Goal: Task Accomplishment & Management: Manage account settings

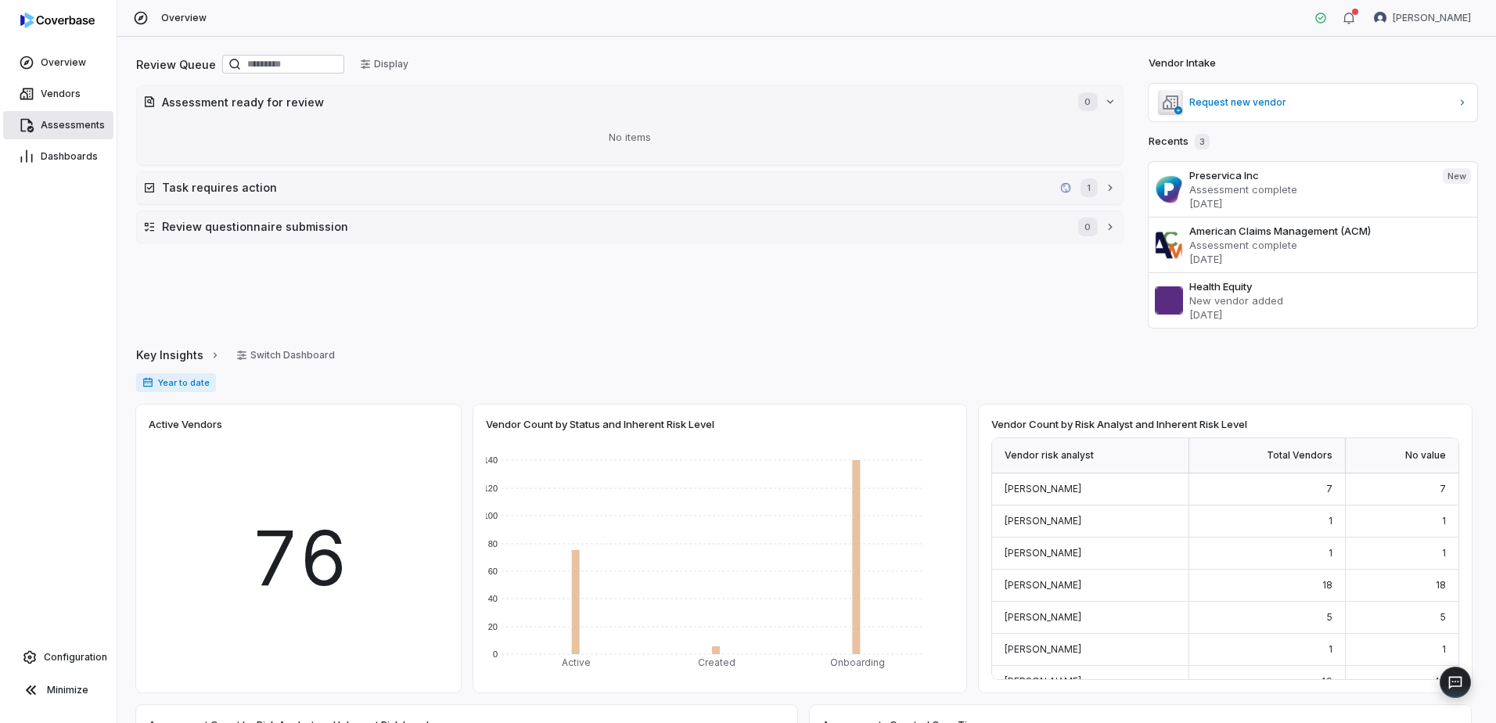
click at [76, 134] on link "Assessments" at bounding box center [58, 125] width 110 height 28
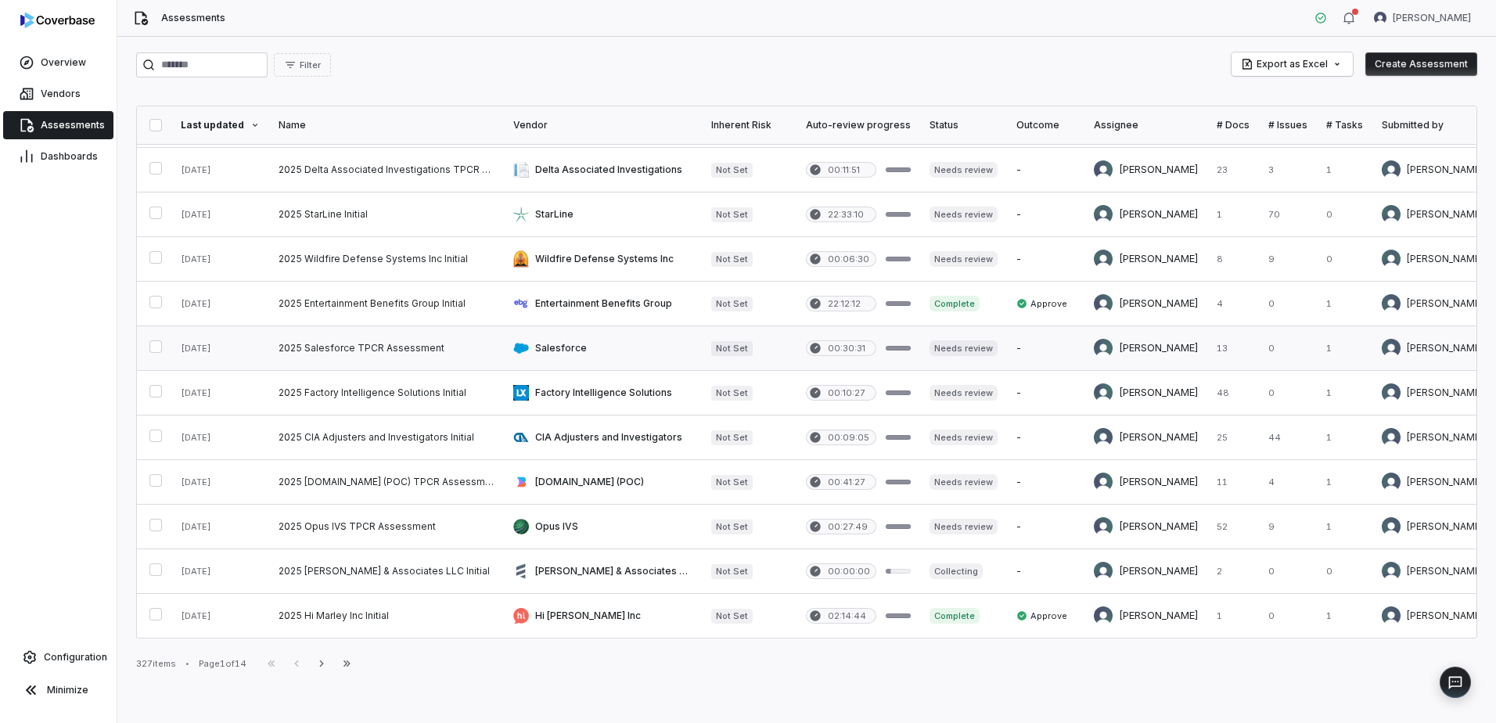
scroll to position [628, 0]
click at [327, 667] on icon "button" at bounding box center [321, 663] width 13 height 13
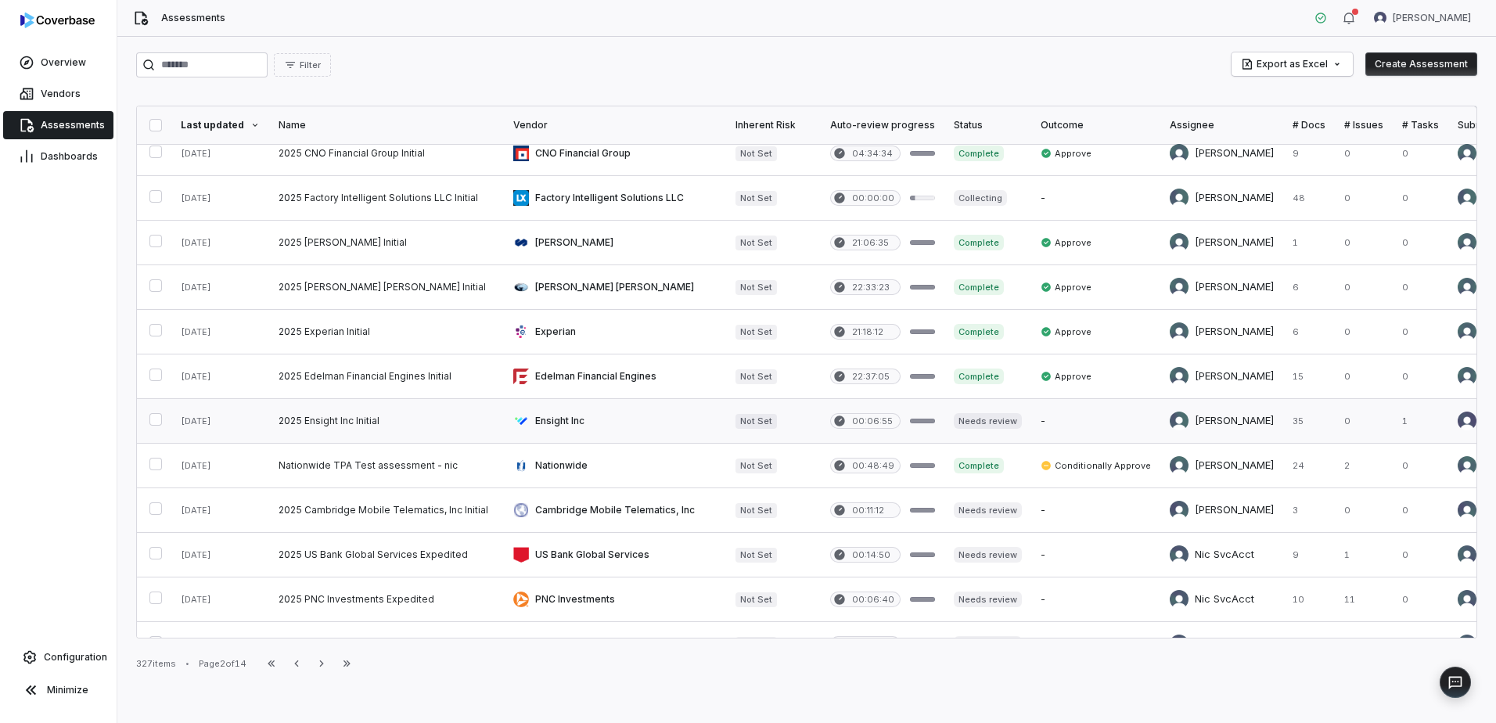
scroll to position [628, 0]
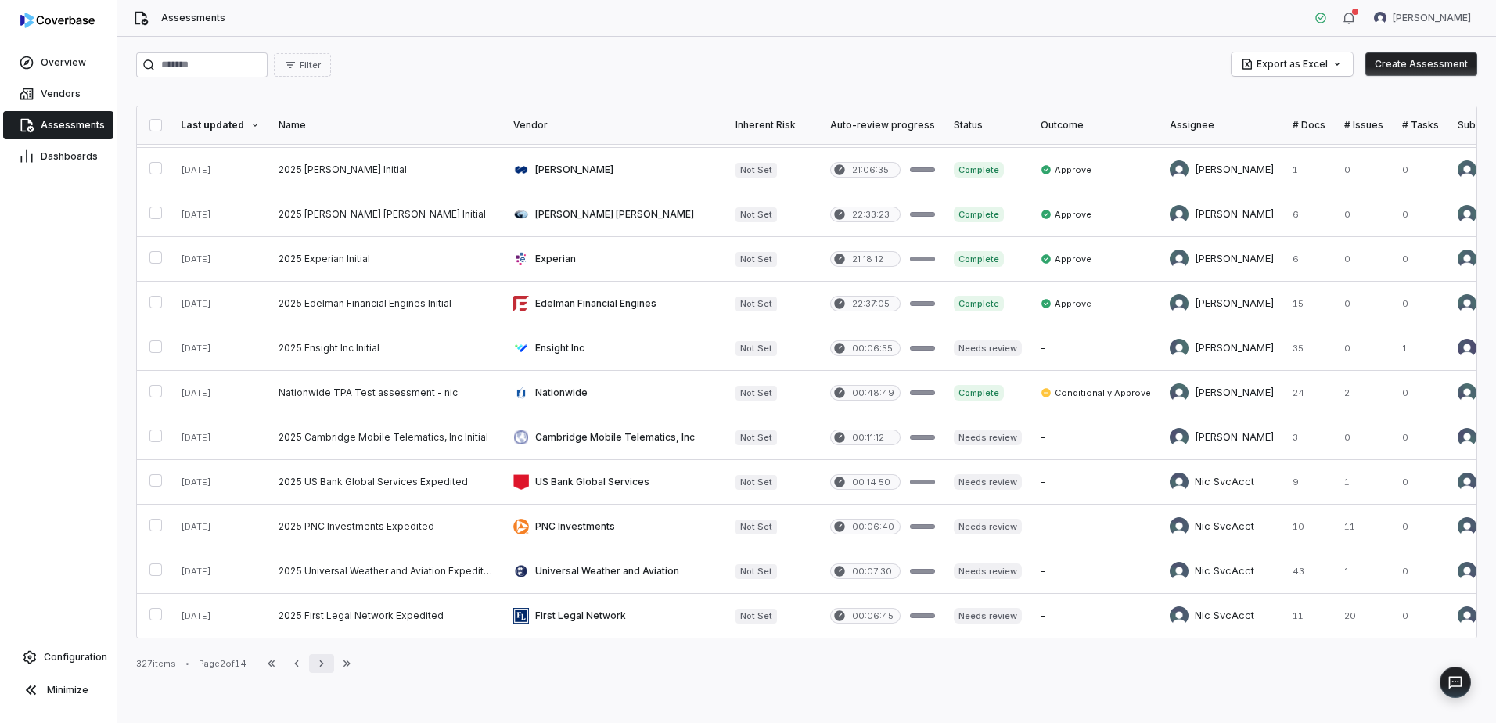
click at [318, 661] on button "Next" at bounding box center [321, 663] width 25 height 19
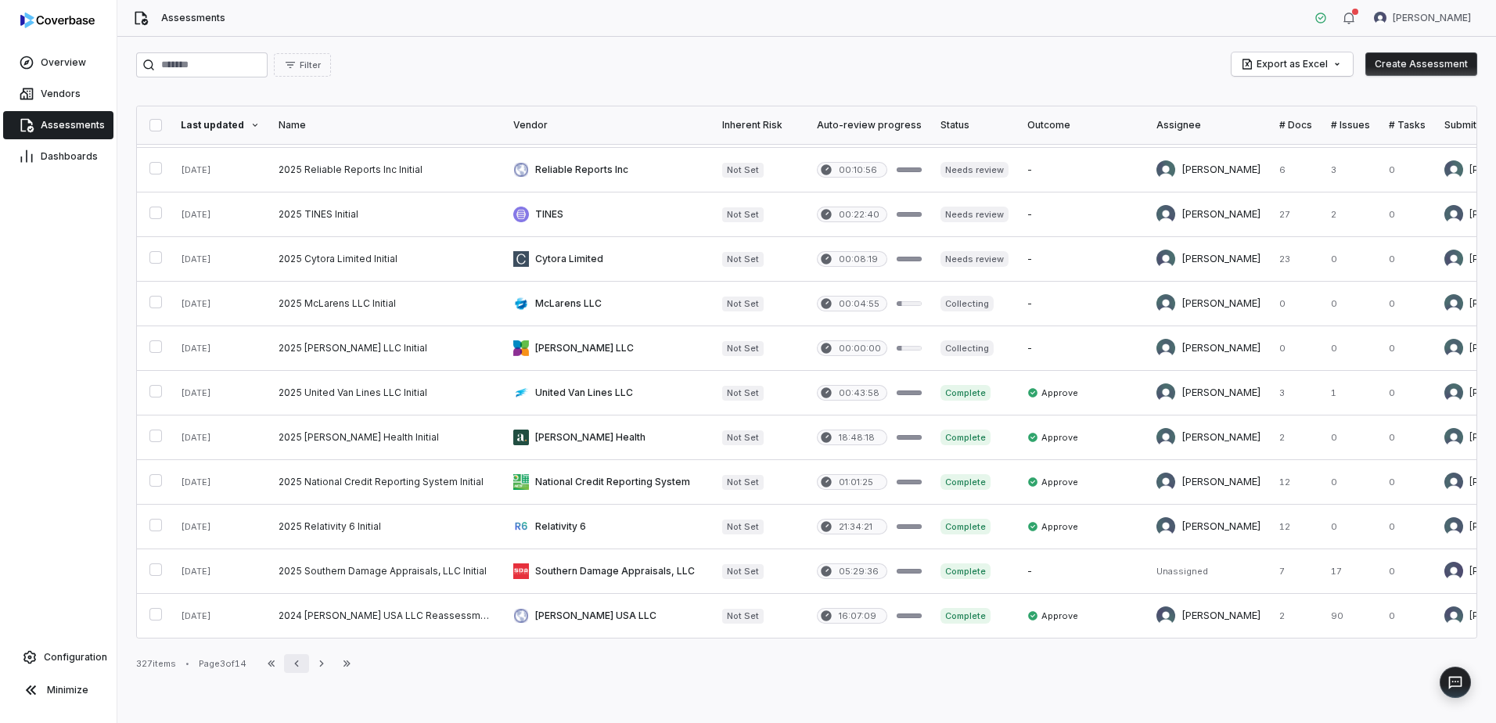
click at [299, 672] on button "Previous" at bounding box center [296, 663] width 25 height 19
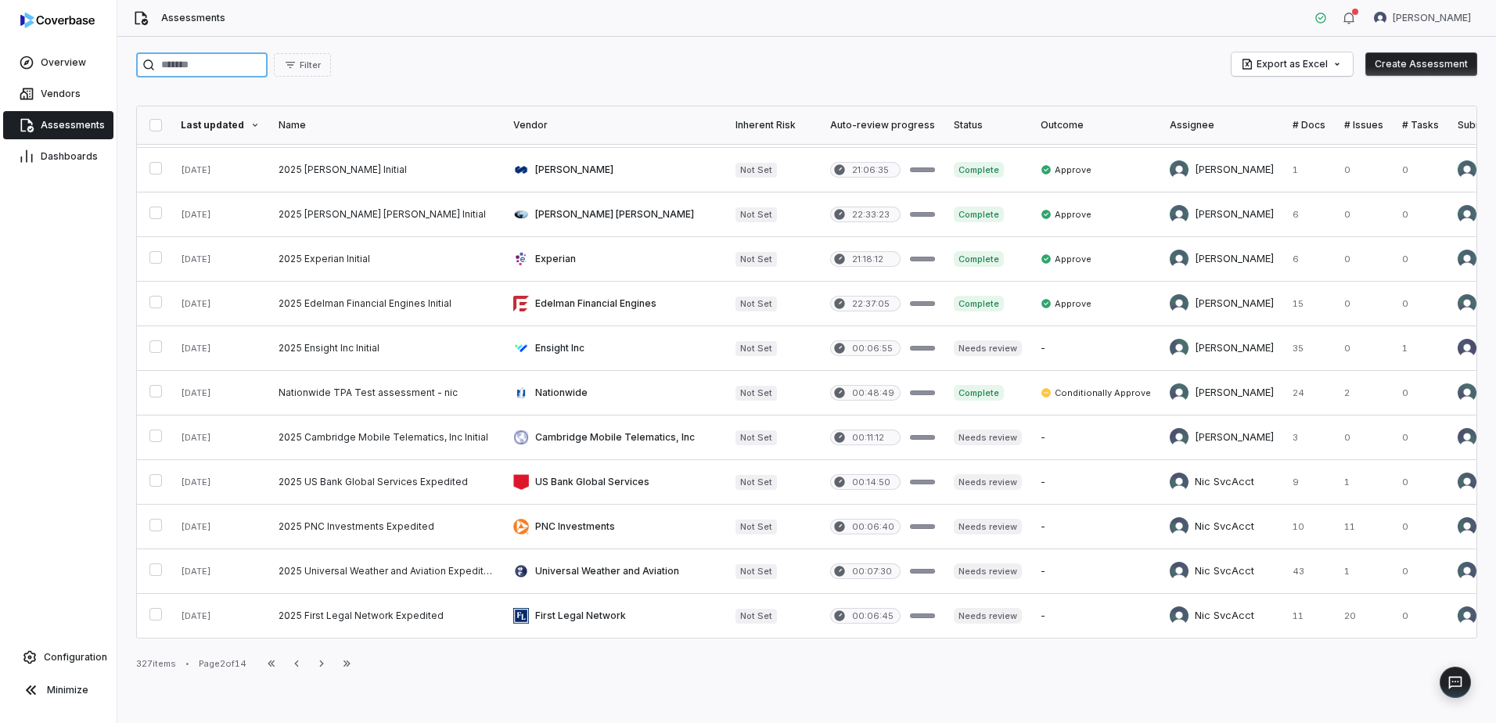
click at [196, 61] on input "search" at bounding box center [201, 64] width 131 height 25
type input "*"
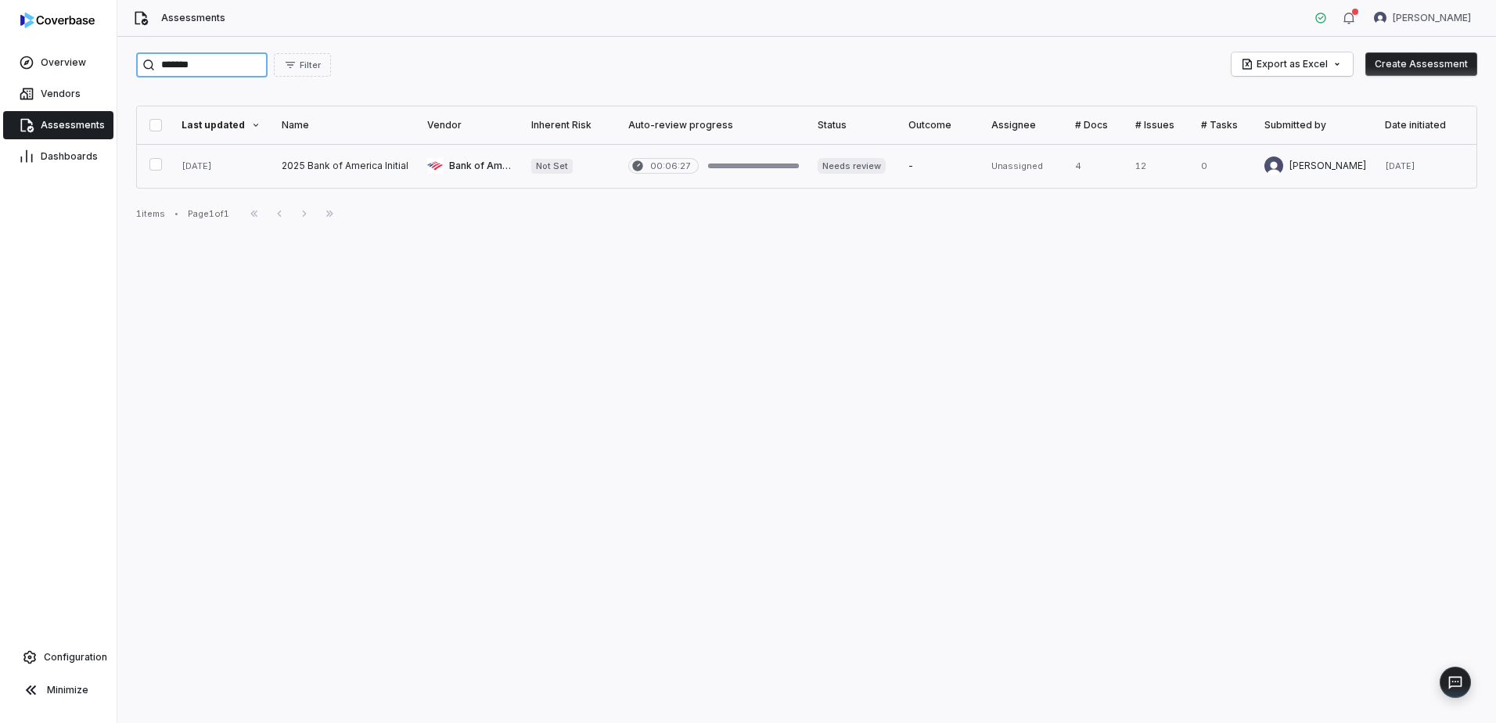
type input "*******"
click at [359, 171] on link at bounding box center [345, 166] width 146 height 44
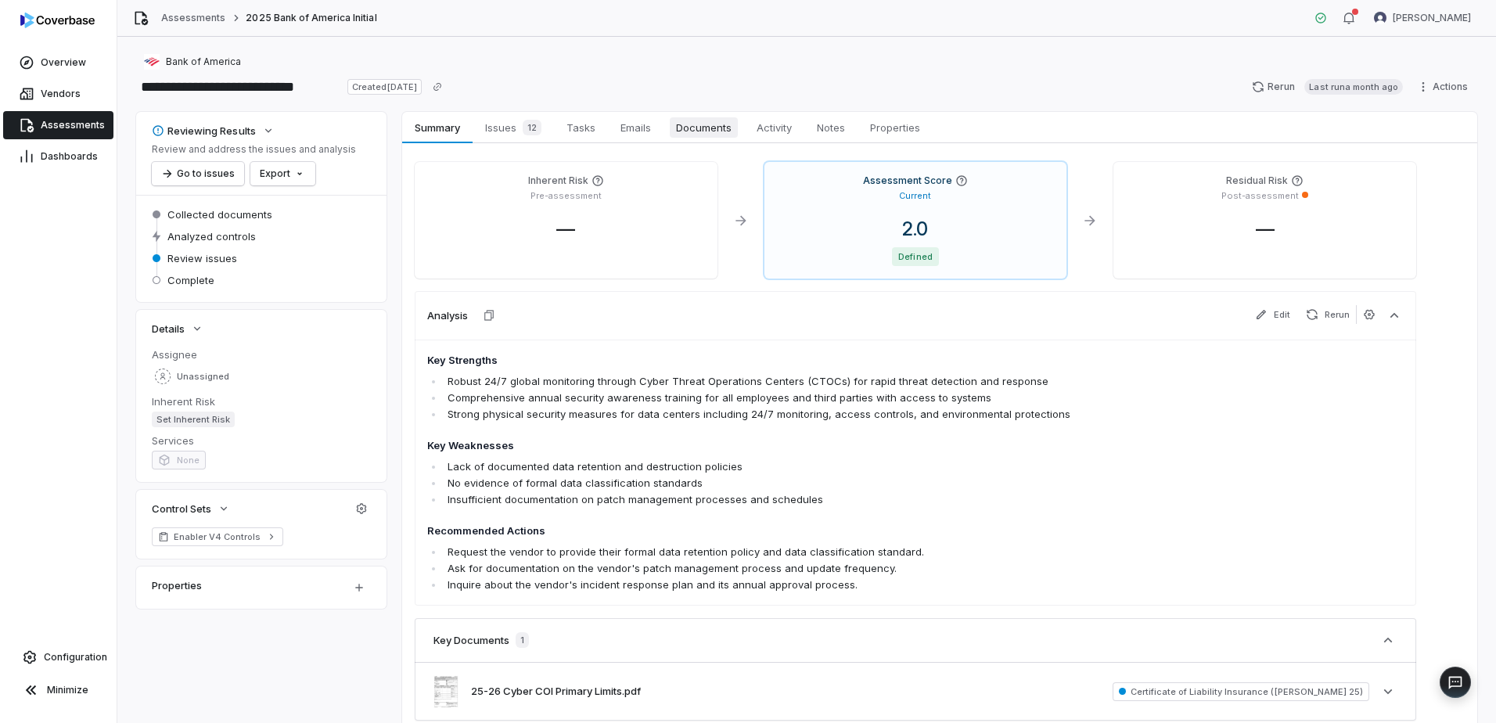
click at [705, 131] on span "Documents" at bounding box center [704, 127] width 68 height 20
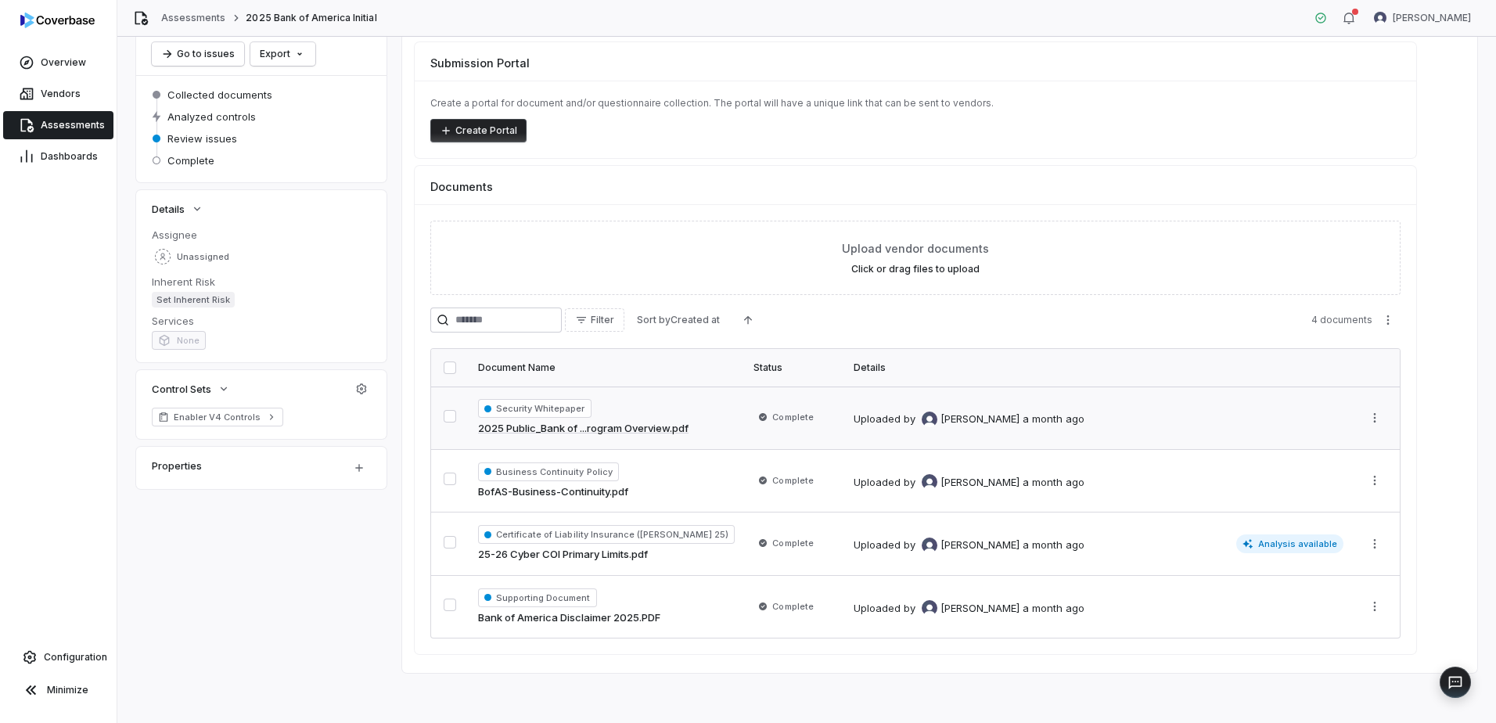
scroll to position [41, 0]
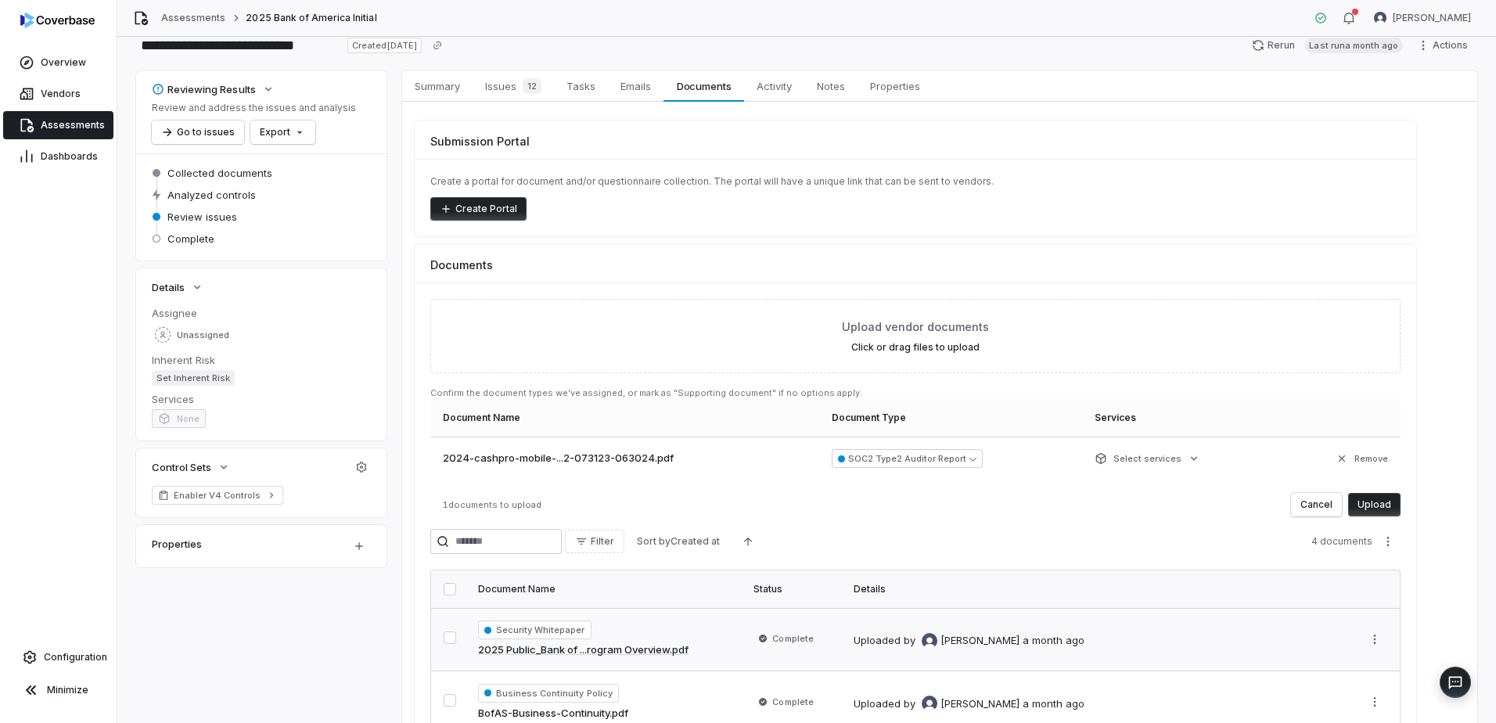
click at [1379, 502] on button "Upload" at bounding box center [1374, 504] width 52 height 23
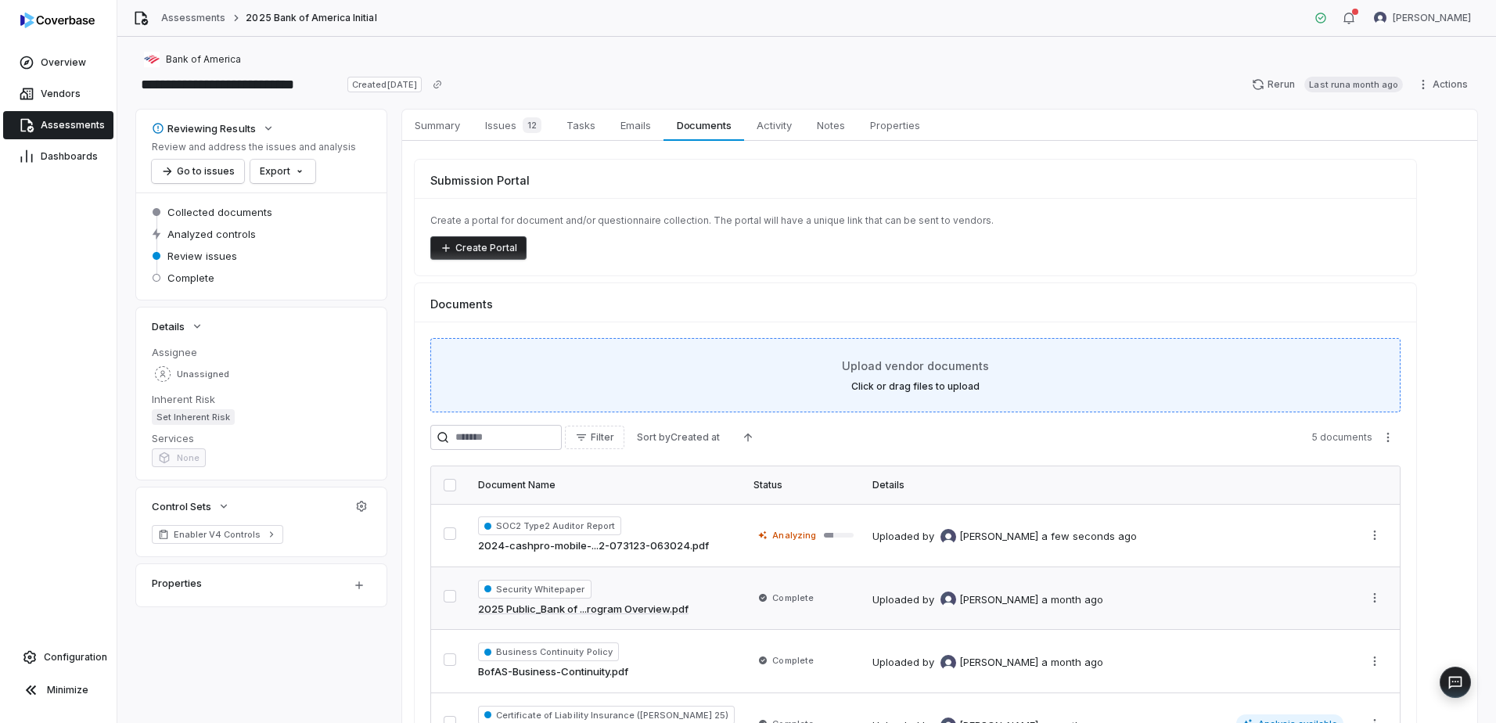
scroll to position [0, 0]
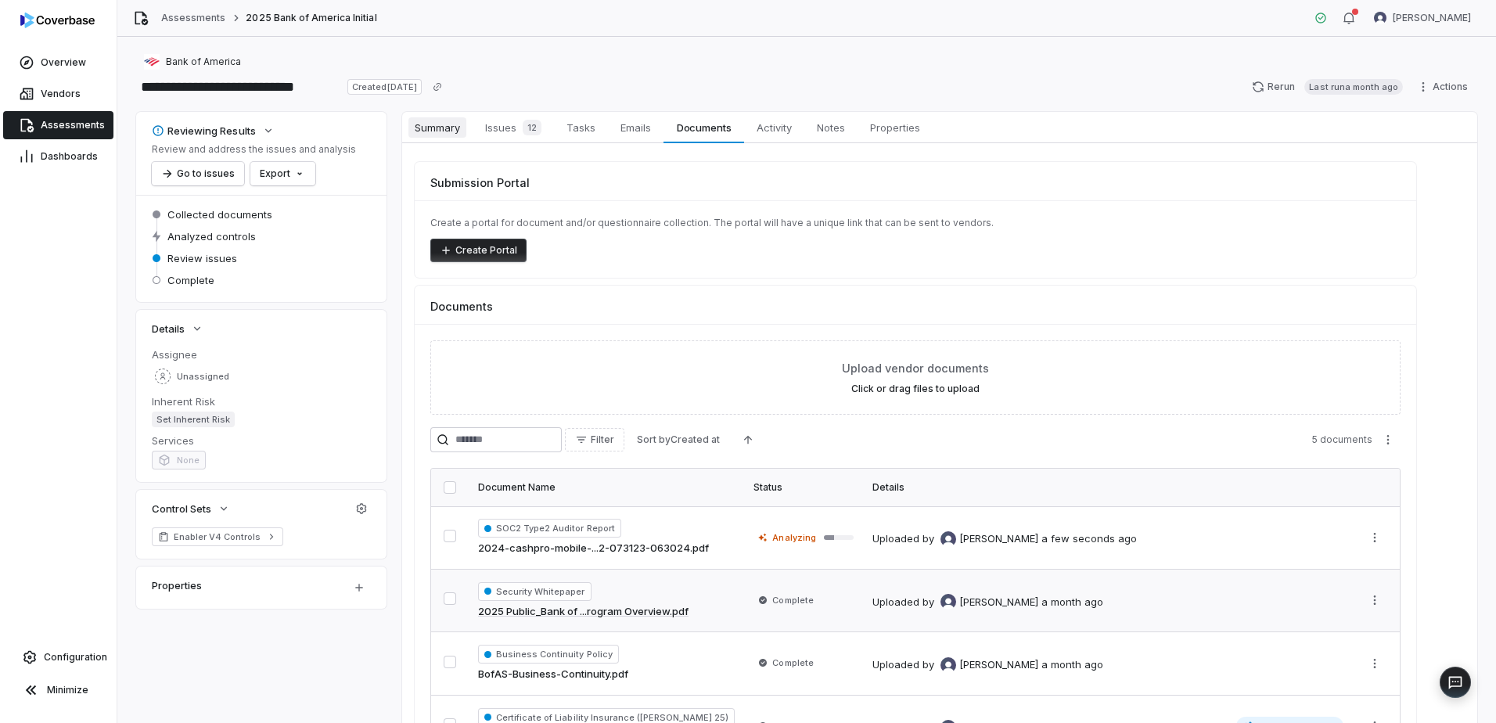
click at [459, 128] on span "Summary" at bounding box center [438, 127] width 58 height 20
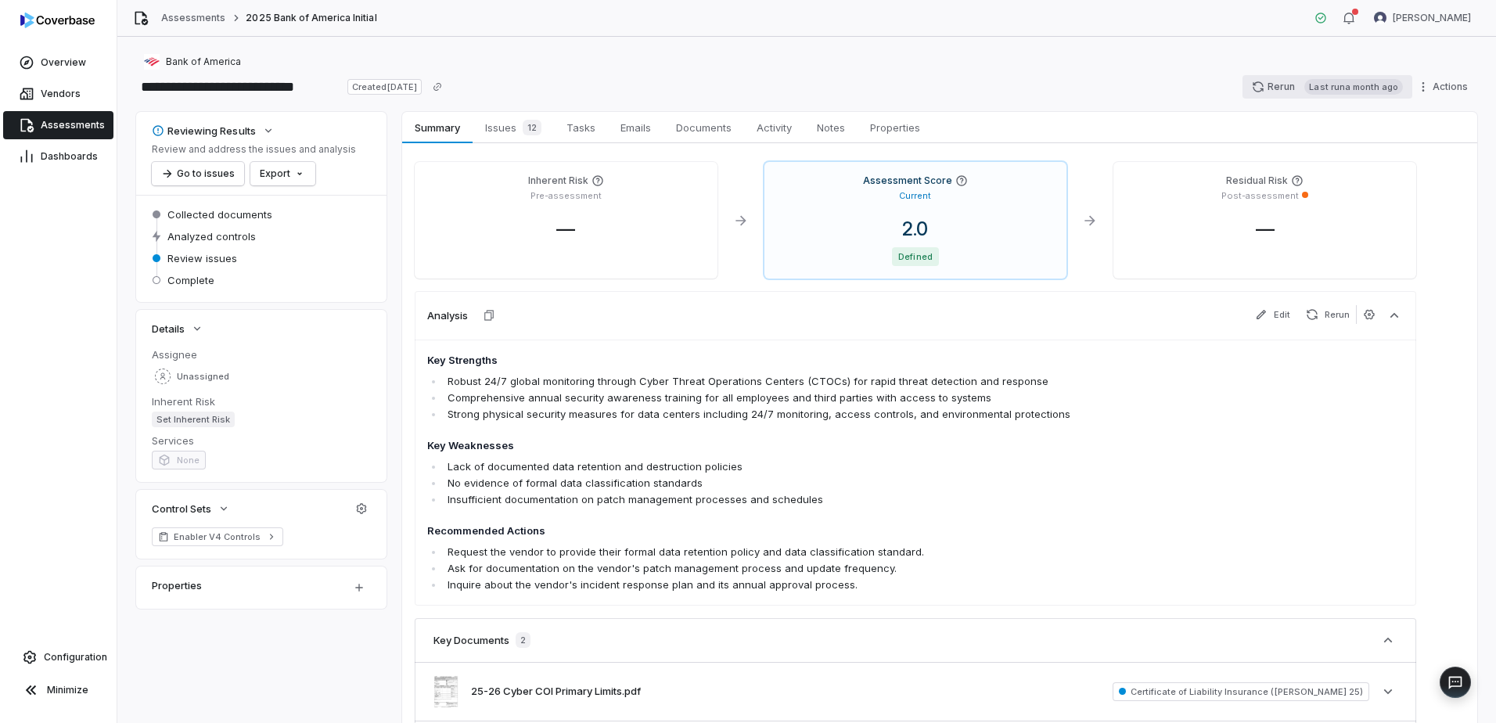
click at [1295, 88] on button "Rerun Last run a month ago" at bounding box center [1328, 86] width 170 height 23
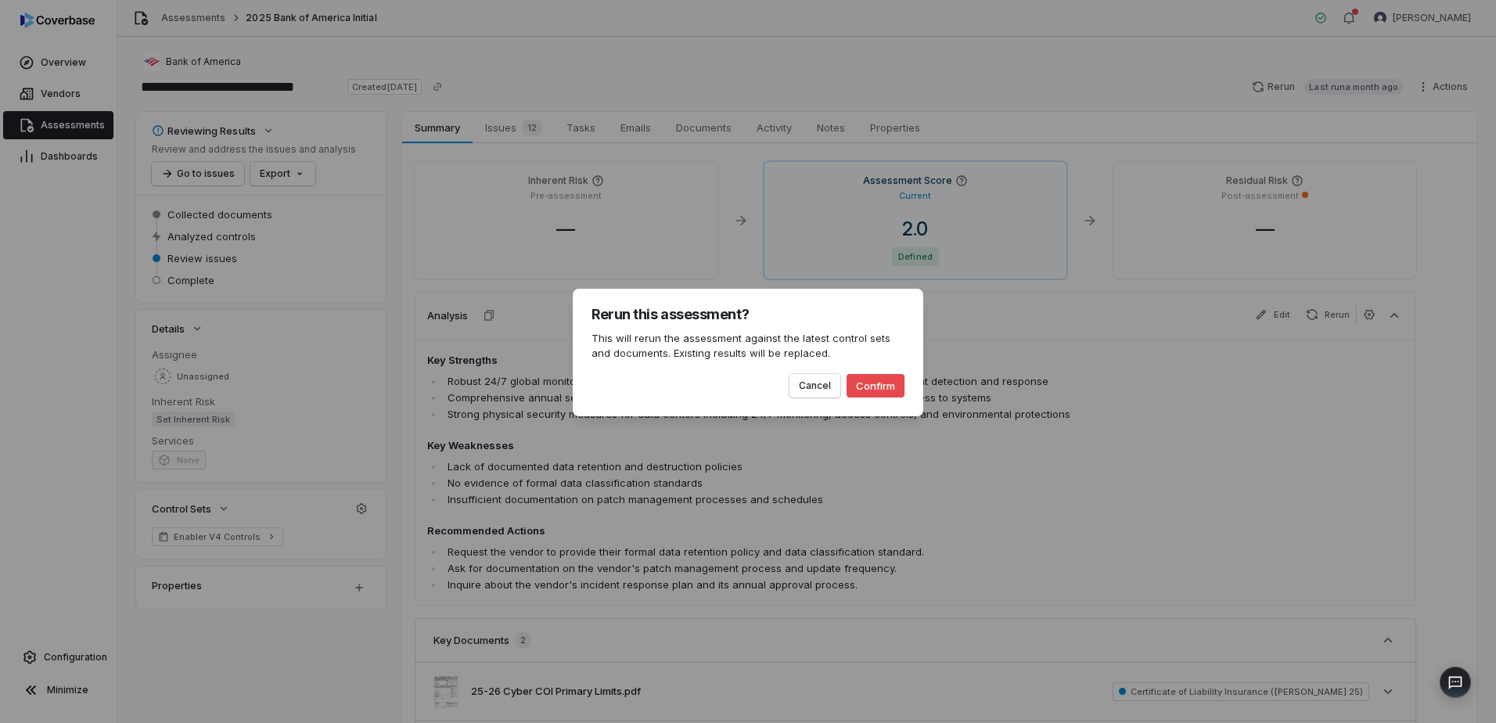
click at [869, 382] on button "Confirm" at bounding box center [876, 385] width 58 height 23
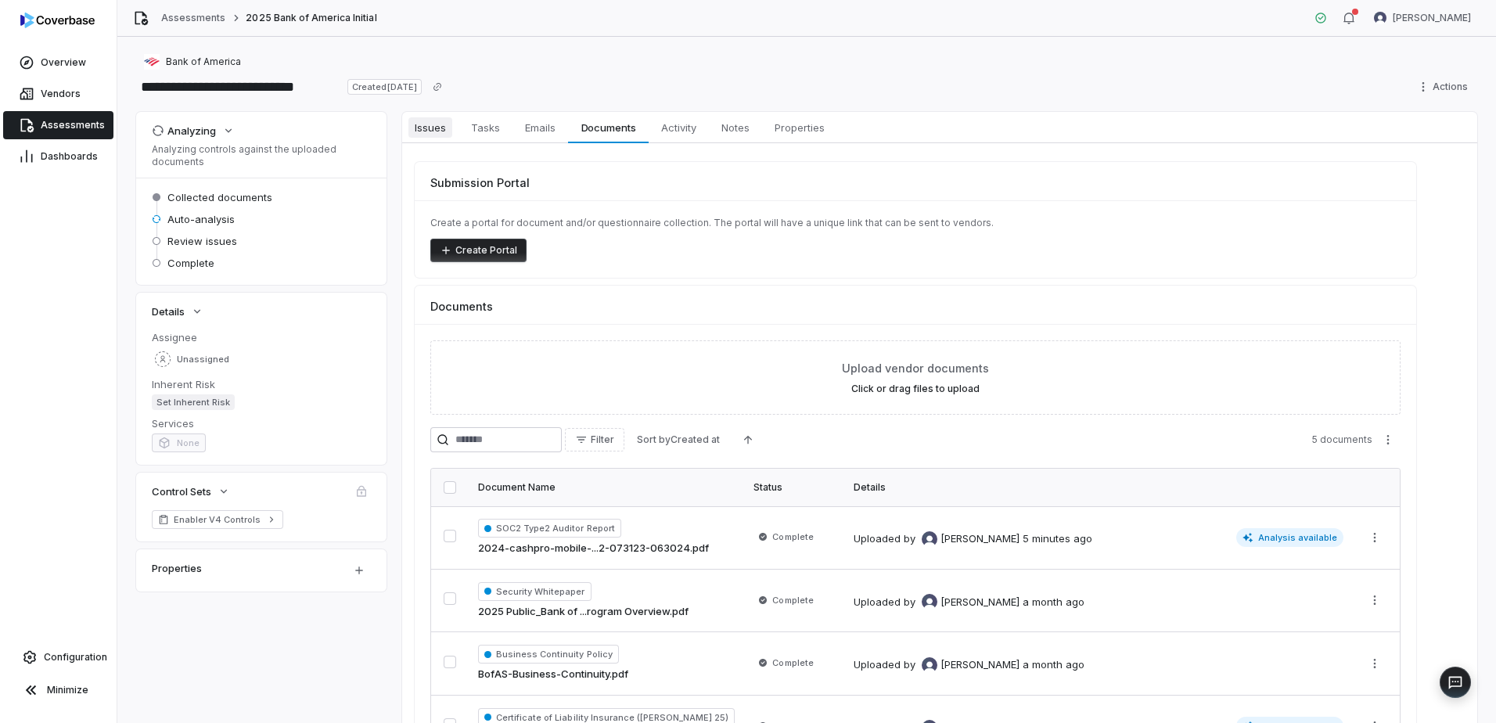
click at [437, 130] on span "Issues" at bounding box center [431, 127] width 44 height 20
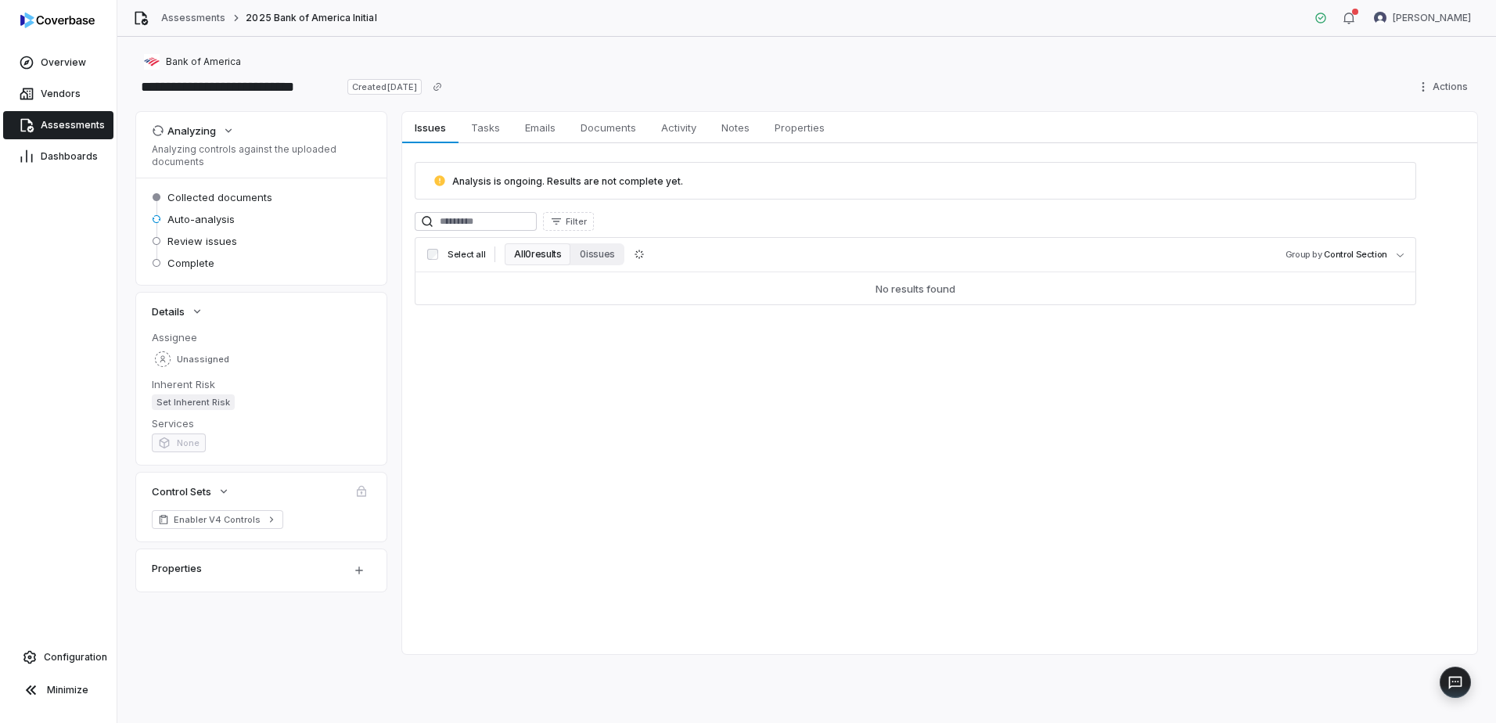
click at [88, 131] on span "Assessments" at bounding box center [73, 125] width 64 height 13
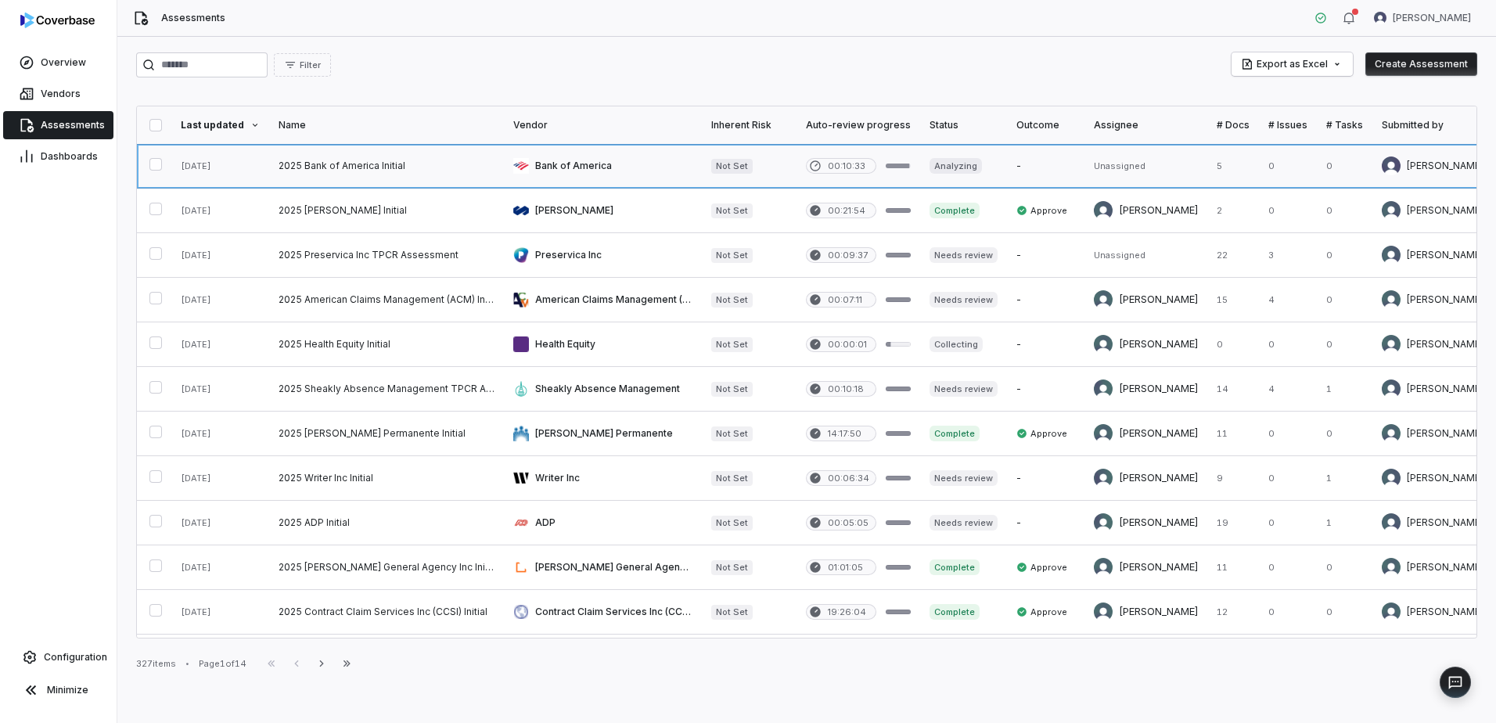
click at [650, 164] on link at bounding box center [603, 166] width 198 height 44
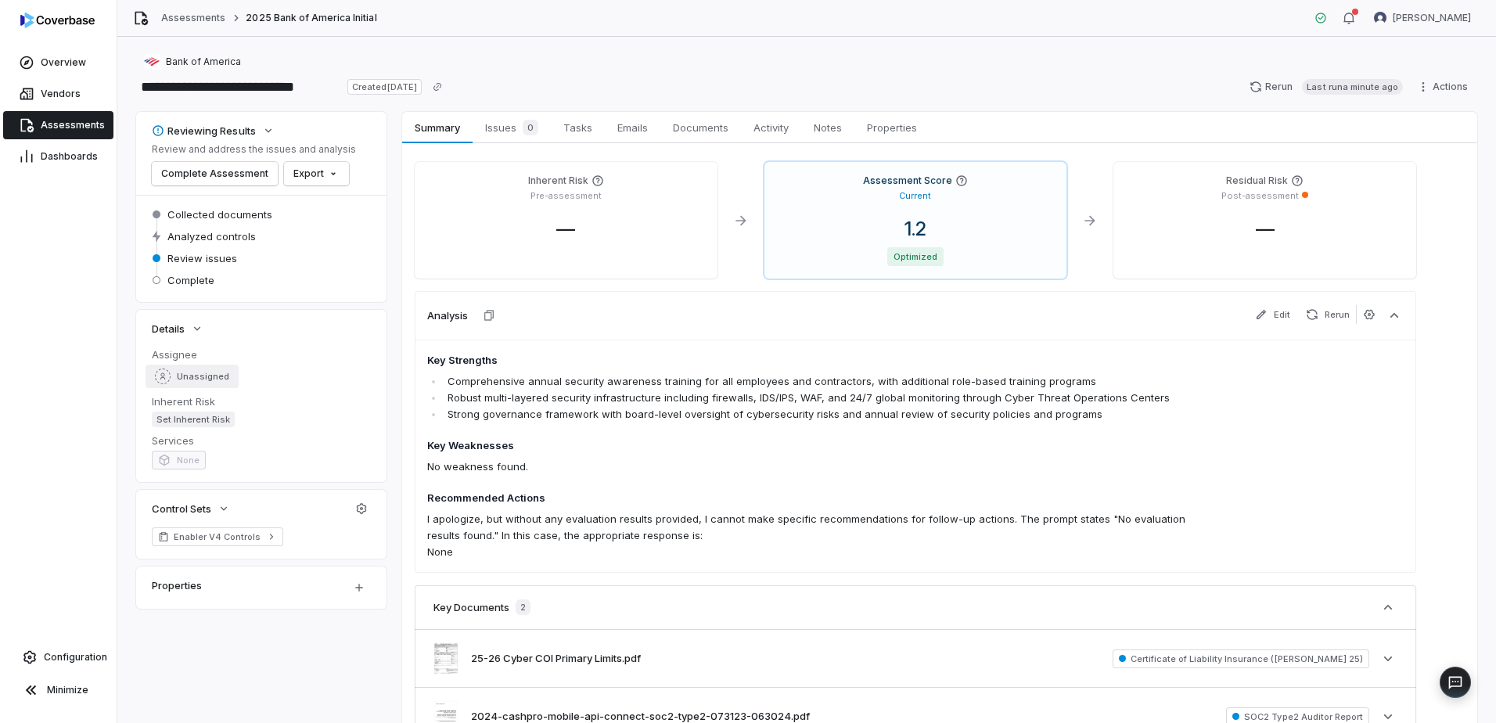
click at [194, 372] on span "Unassigned" at bounding box center [203, 377] width 52 height 12
type input "******"
click at [206, 448] on span "[PERSON_NAME]" at bounding box center [217, 448] width 78 height 13
click at [584, 129] on span "Tasks" at bounding box center [577, 127] width 41 height 20
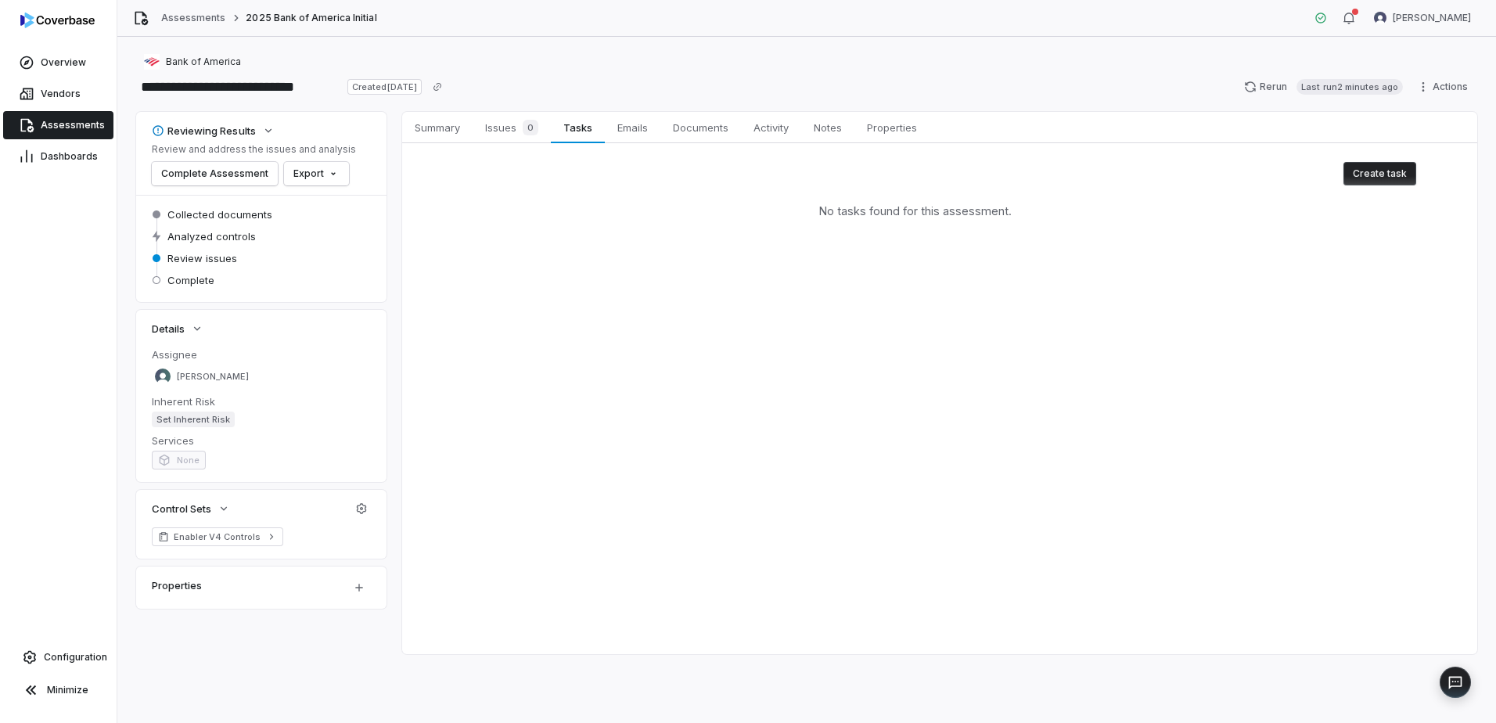
click at [1388, 173] on button "Create task" at bounding box center [1380, 173] width 73 height 23
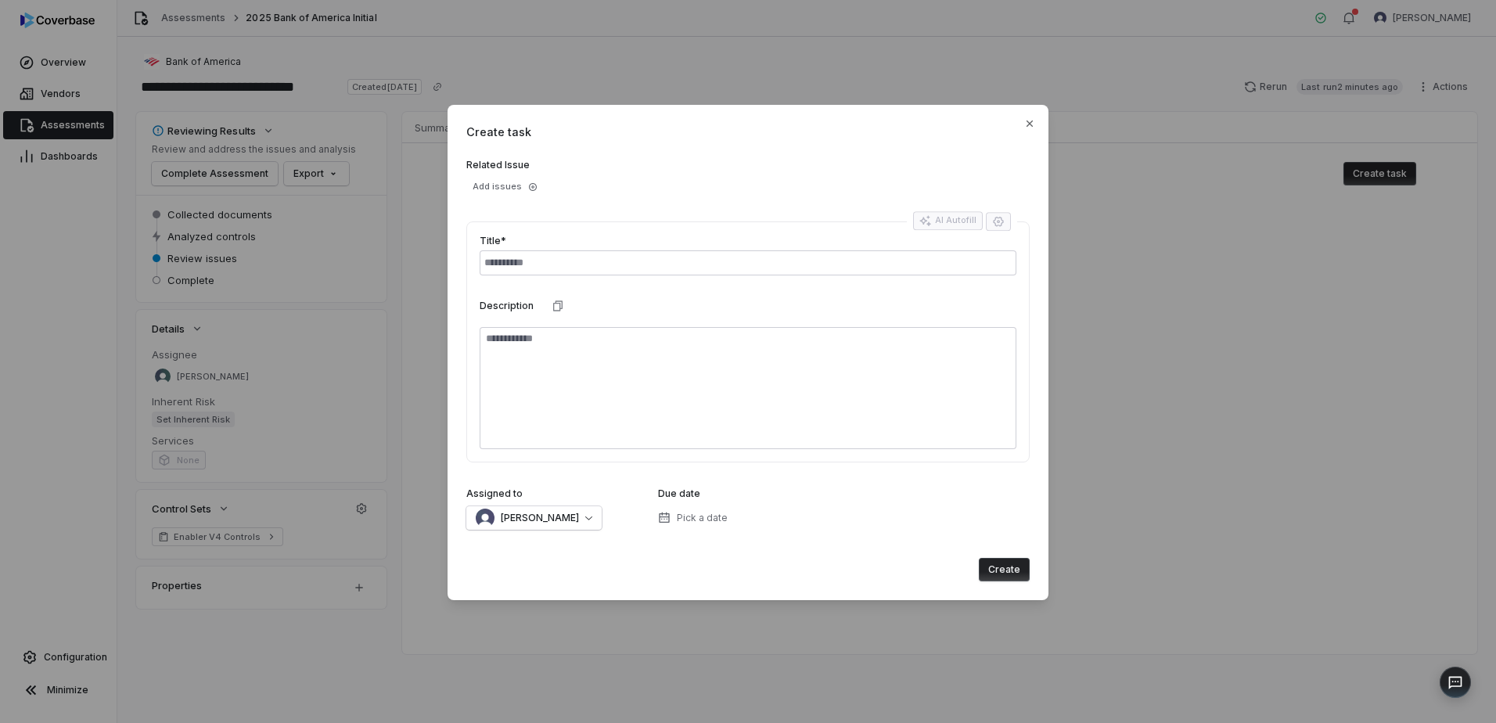
click at [651, 263] on input "text" at bounding box center [748, 262] width 537 height 25
type input "**********"
click at [581, 509] on button "[PERSON_NAME]" at bounding box center [533, 517] width 135 height 23
type input "*****"
click at [577, 592] on div "[PERSON_NAME]" at bounding box center [548, 591] width 138 height 19
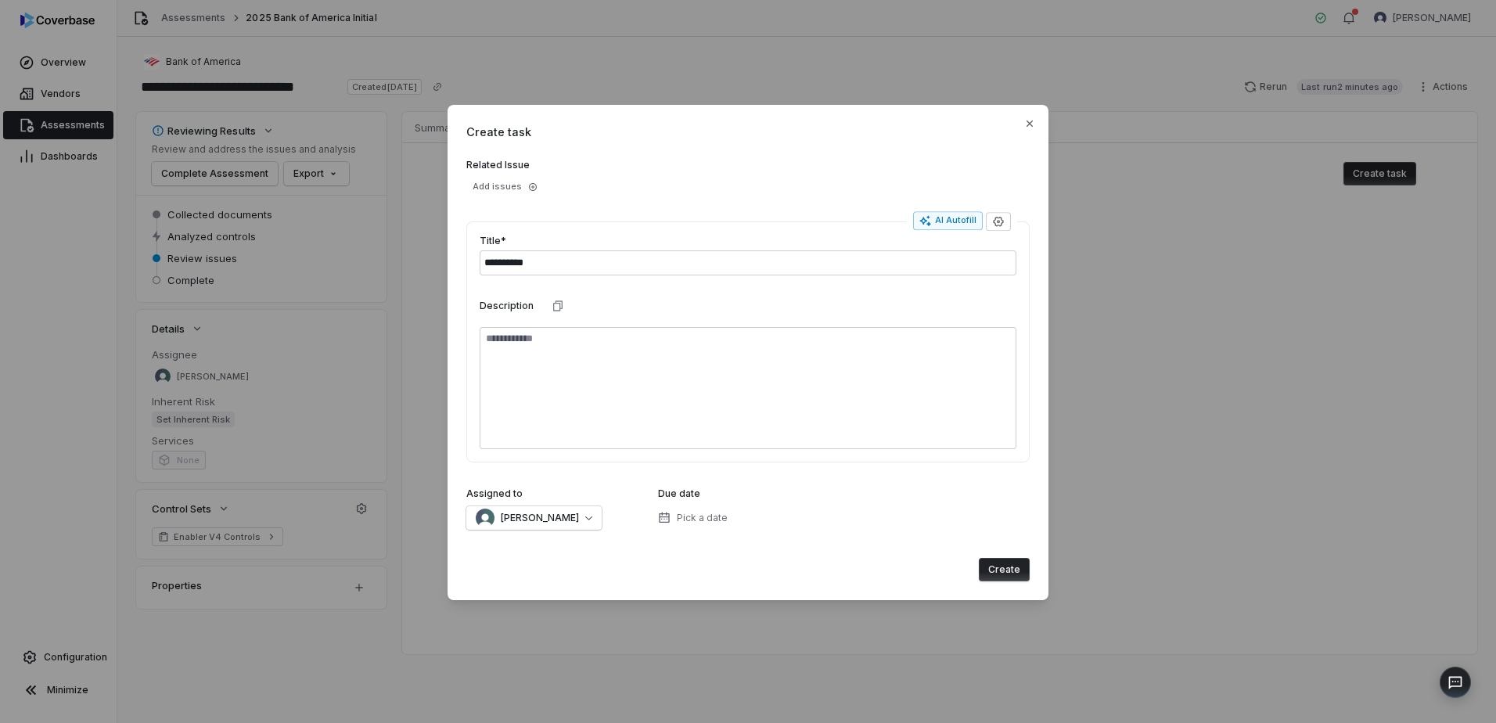
click at [1015, 571] on button "Create" at bounding box center [1004, 569] width 51 height 23
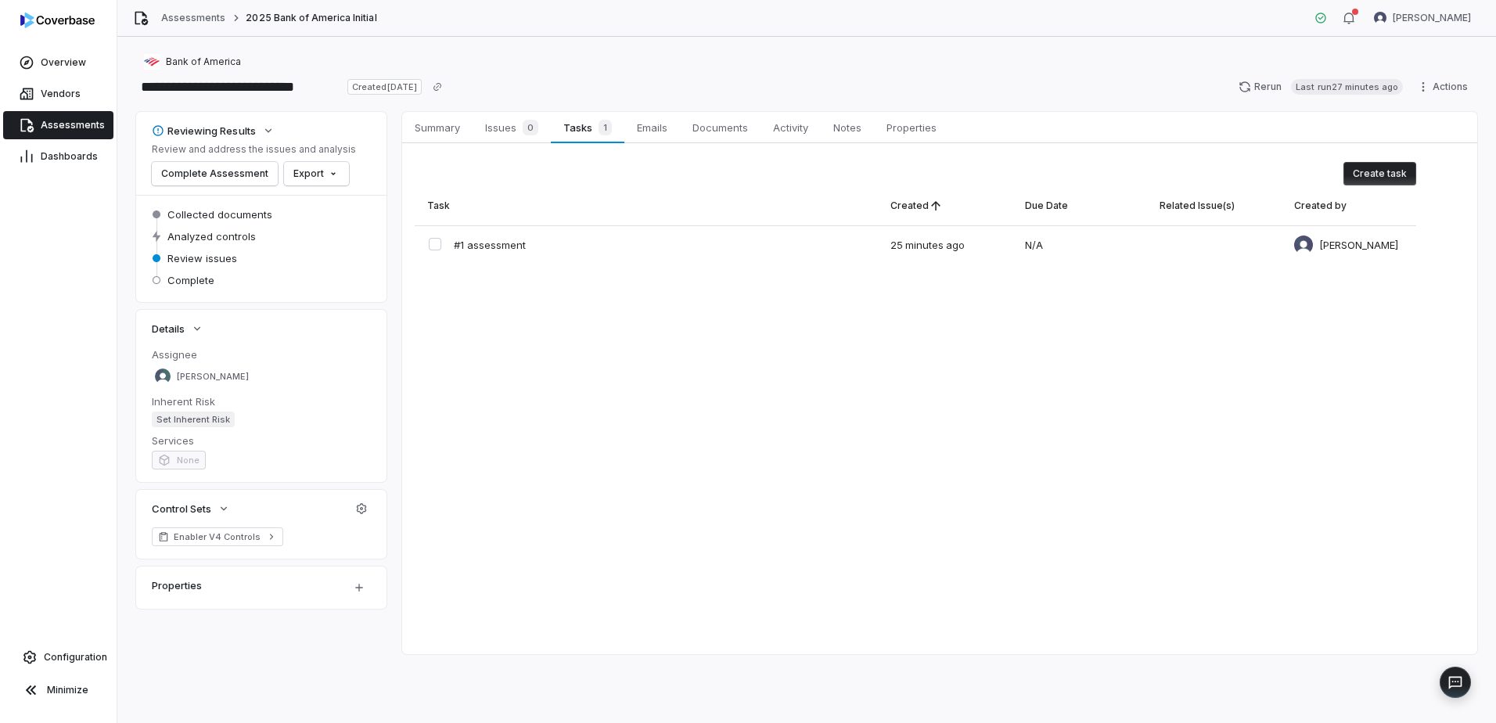
click at [78, 124] on span "Assessments" at bounding box center [73, 125] width 64 height 13
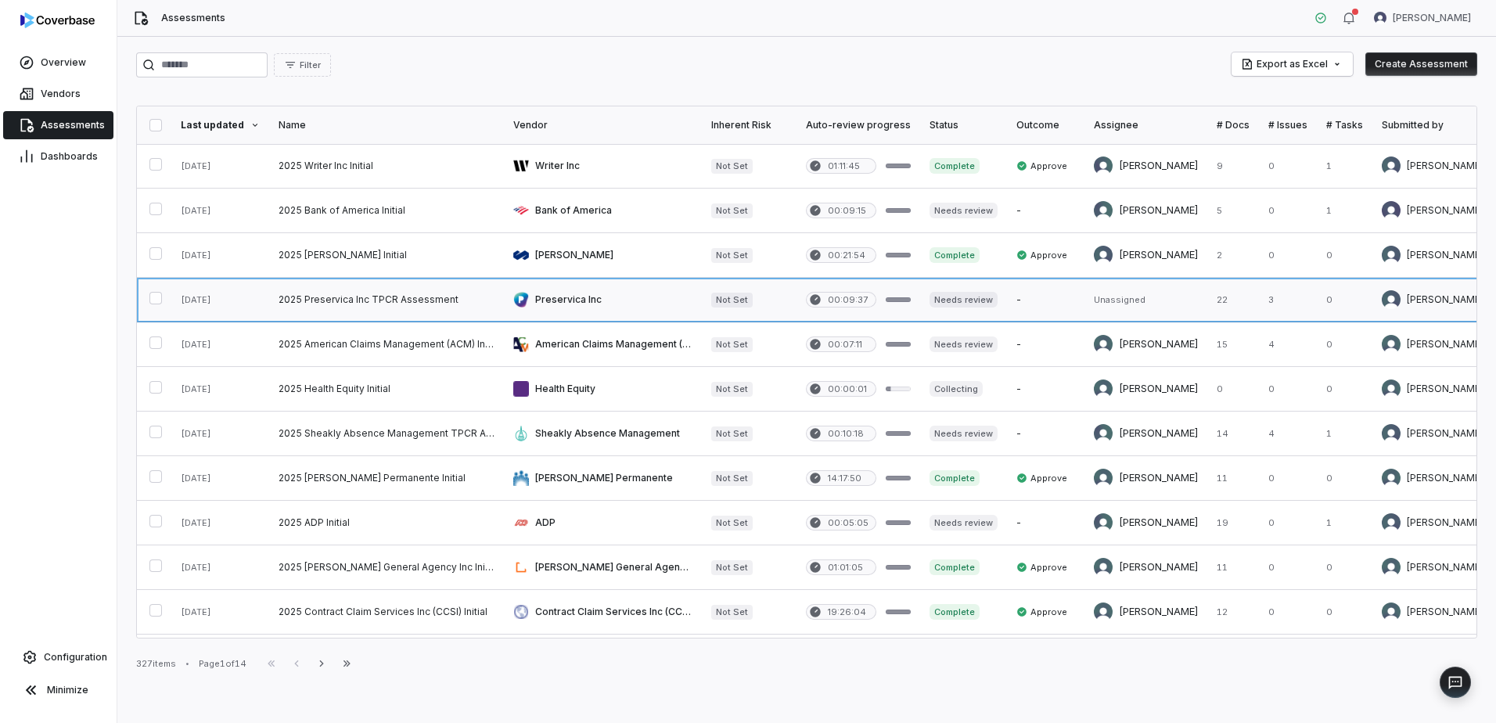
click at [441, 287] on link at bounding box center [386, 300] width 235 height 44
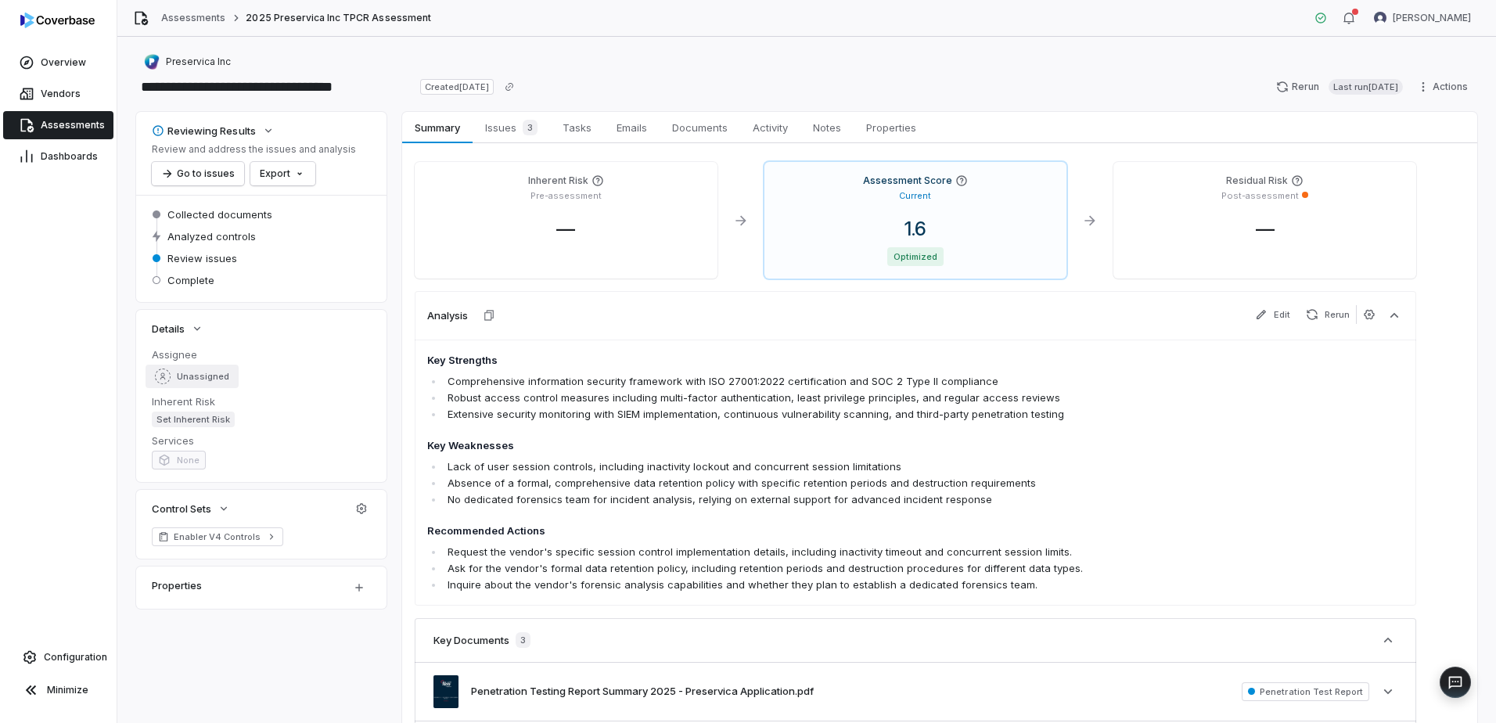
click at [190, 377] on span "Unassigned" at bounding box center [203, 377] width 52 height 12
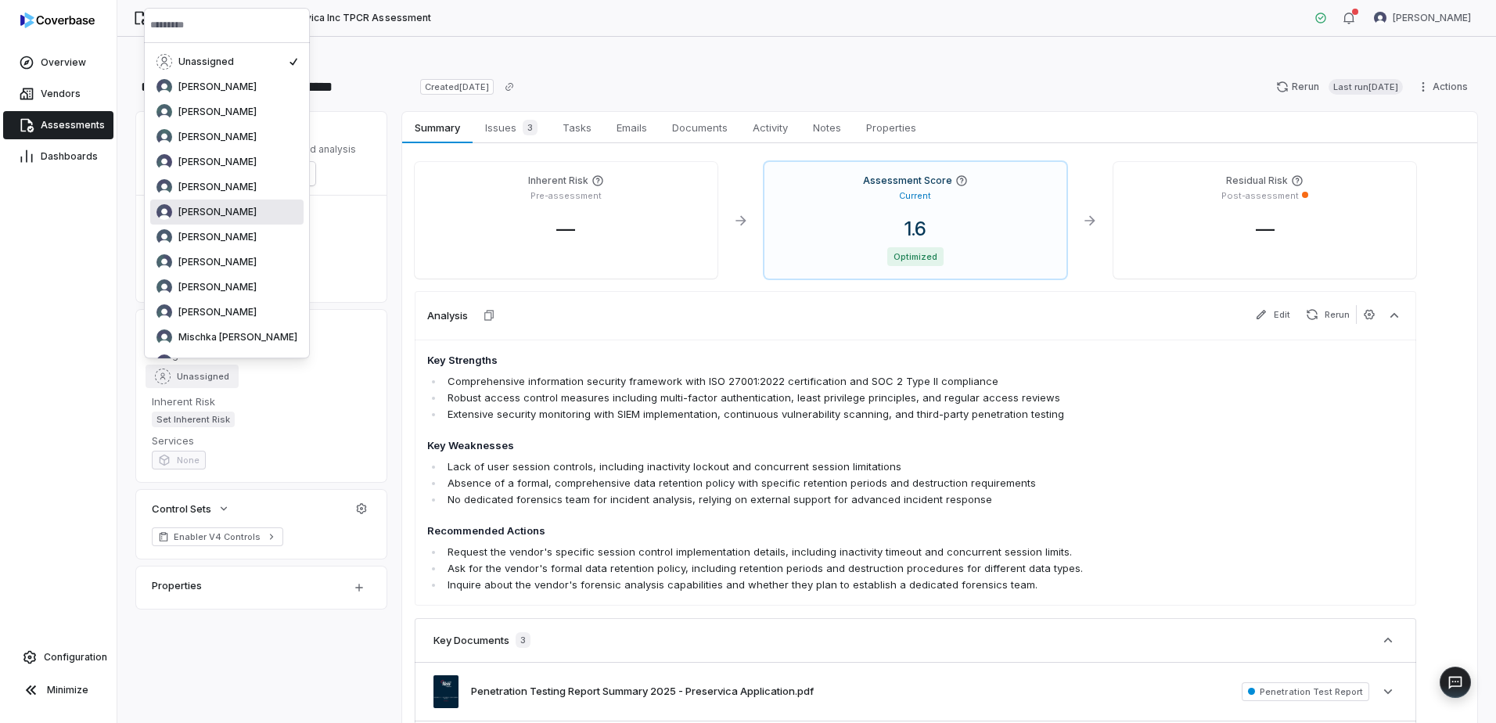
click at [249, 200] on div "[PERSON_NAME]" at bounding box center [226, 212] width 153 height 25
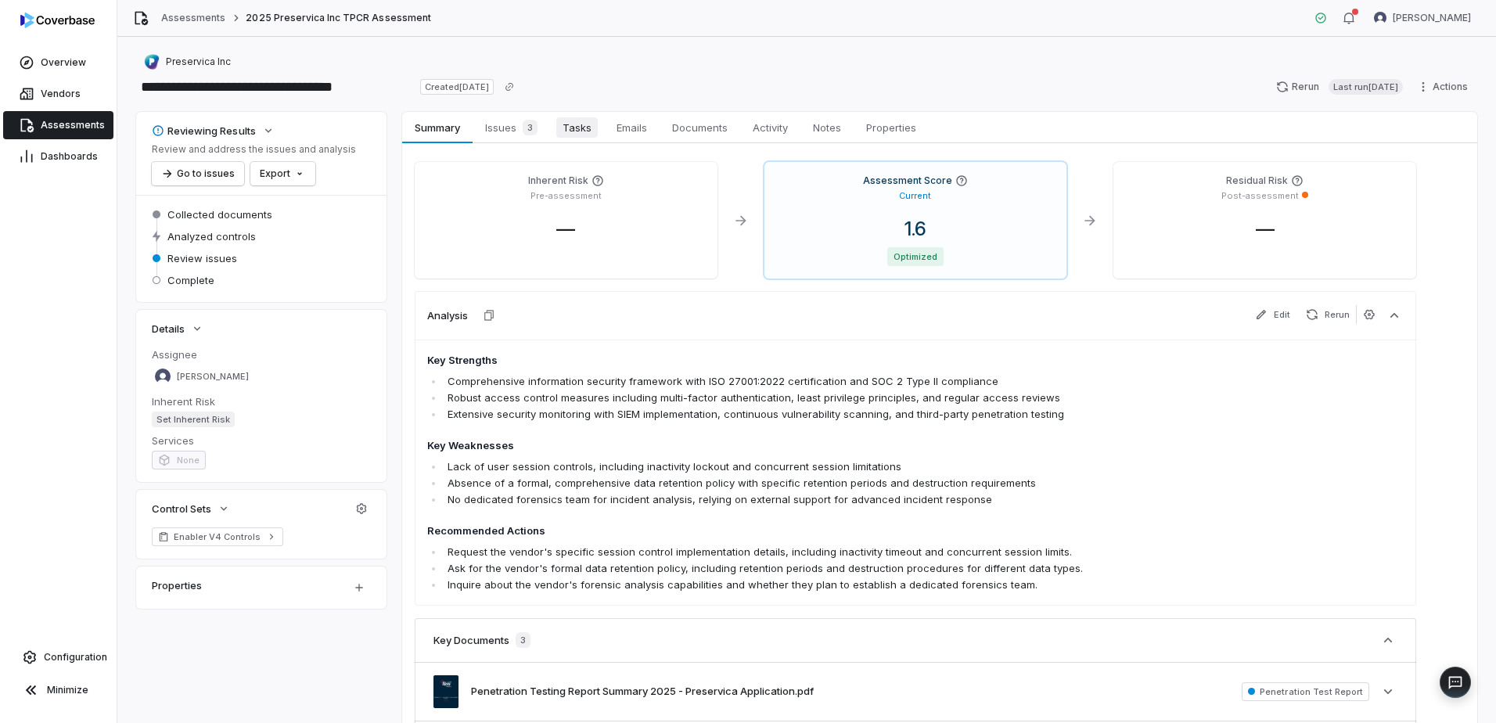
click at [589, 129] on span "Tasks" at bounding box center [576, 127] width 41 height 20
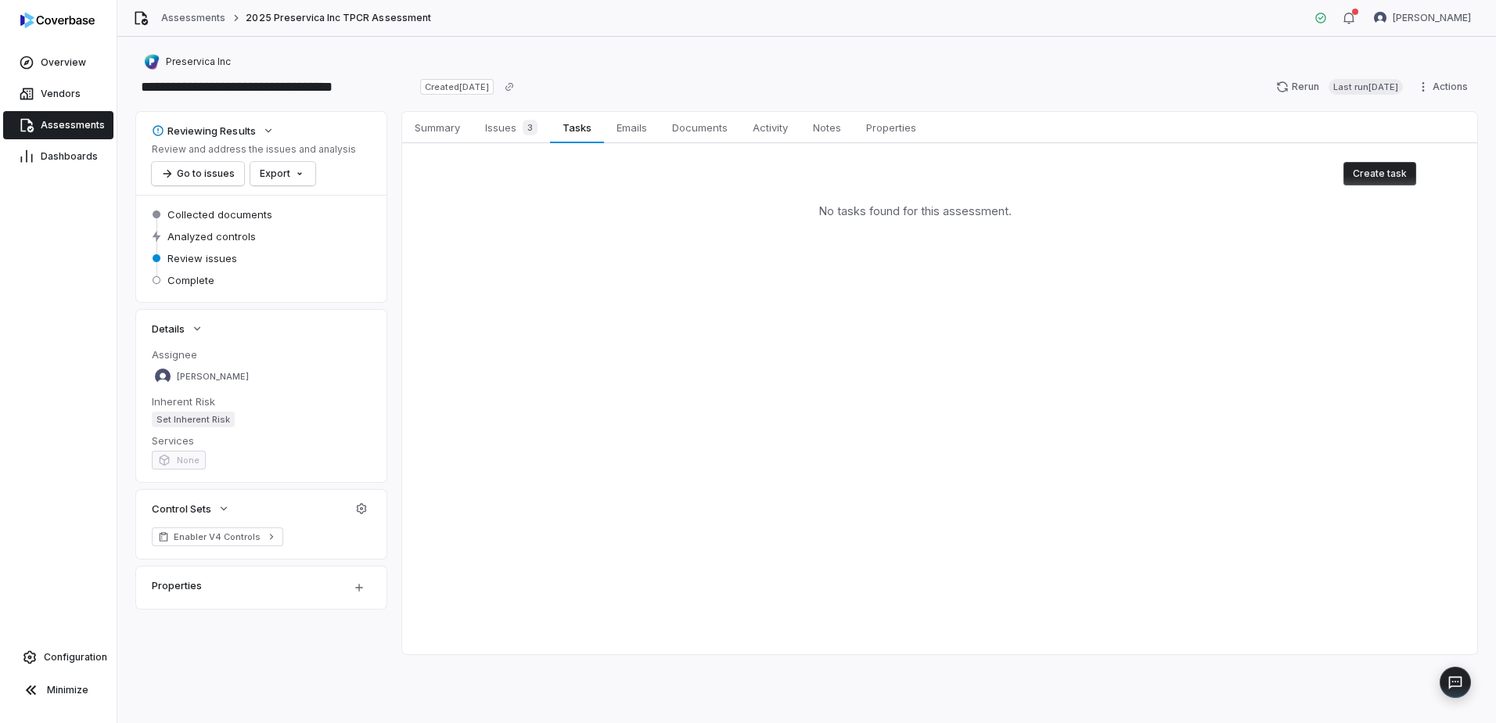
click at [1403, 171] on button "Create task" at bounding box center [1380, 173] width 73 height 23
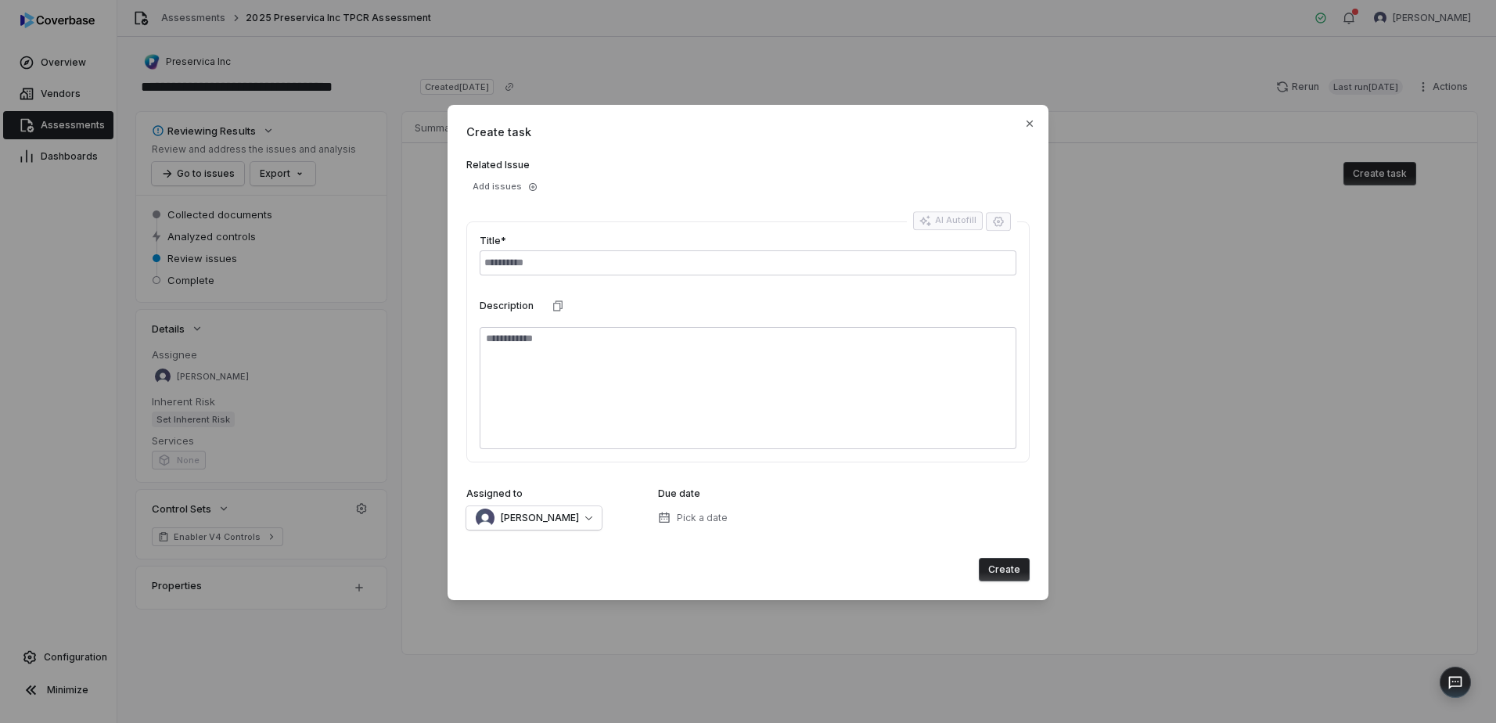
type textarea "*"
type input "**********"
click at [1008, 570] on button "Create" at bounding box center [1004, 569] width 51 height 23
type textarea "*"
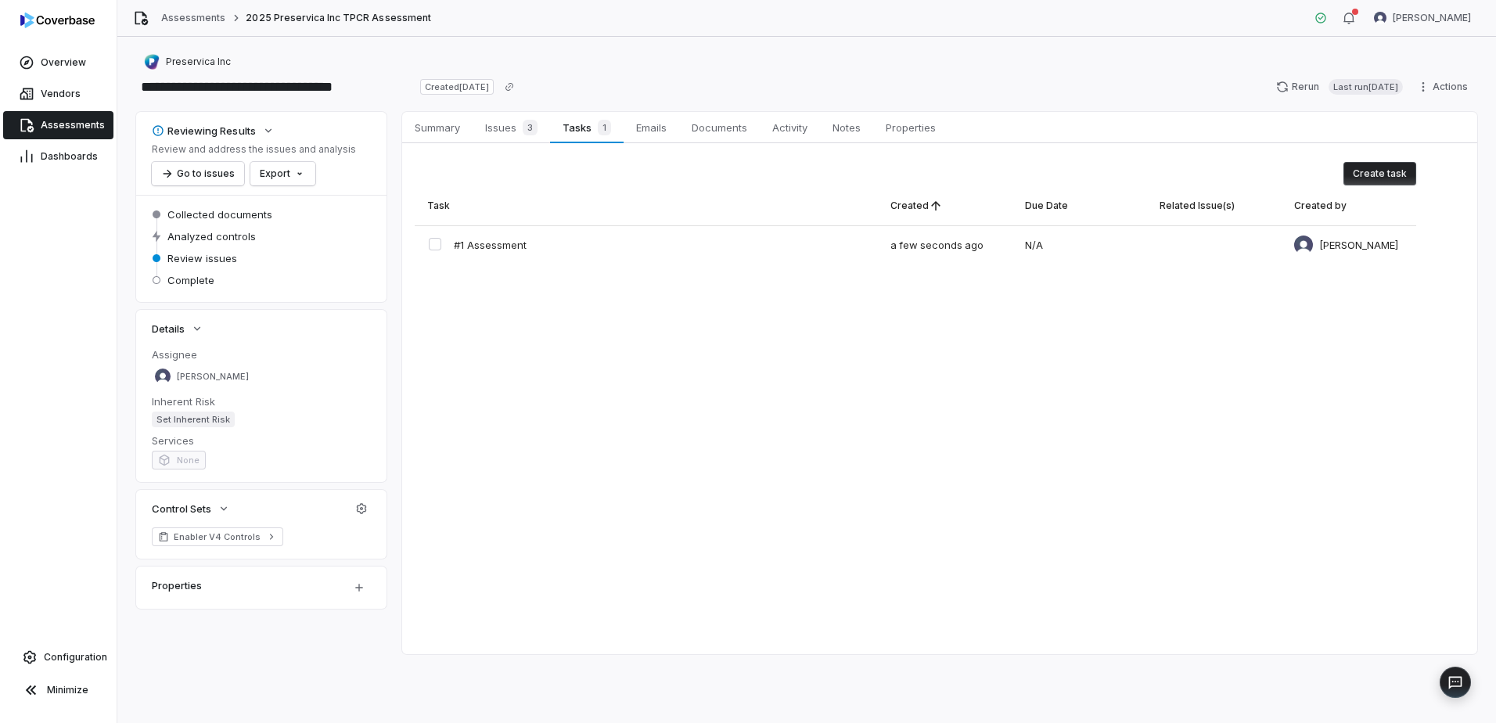
click at [67, 122] on span "Assessments" at bounding box center [73, 125] width 64 height 13
